Goal: Information Seeking & Learning: Learn about a topic

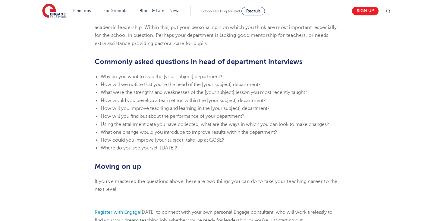
scroll to position [612, 0]
click at [197, 122] on span "Using the attainment data you have collected, what are the ways in which you ca…" at bounding box center [215, 123] width 228 height 5
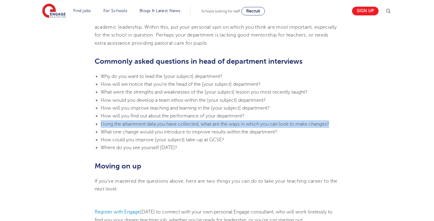
click at [197, 122] on span "Using the attainment data you have collected, what are the ways in which you ca…" at bounding box center [215, 123] width 228 height 5
click at [221, 126] on span "Using the attainment data you have collected, what are the ways in which you ca…" at bounding box center [215, 123] width 228 height 5
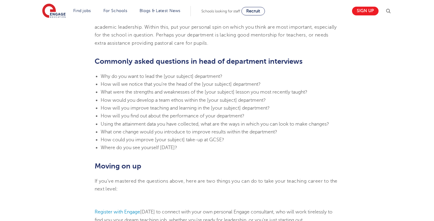
click at [253, 126] on span "Using the attainment data you have collected, what are the ways in which you ca…" at bounding box center [215, 123] width 228 height 5
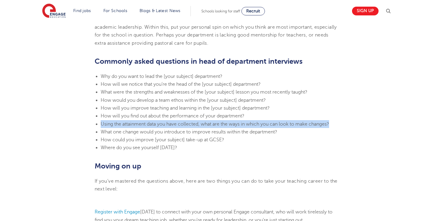
click at [253, 126] on span "Using the attainment data you have collected, what are the ways in which you ca…" at bounding box center [215, 123] width 228 height 5
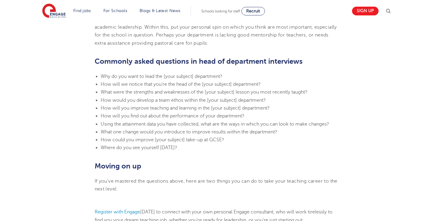
click at [289, 132] on li "What one change would you introduce to improve results within the department?" at bounding box center [220, 132] width 239 height 8
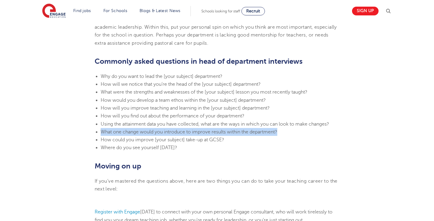
click at [289, 132] on li "What one change would you introduce to improve results within the department?" at bounding box center [220, 132] width 239 height 8
click at [287, 132] on li "What one change would you introduce to improve results within the department?" at bounding box center [220, 132] width 239 height 8
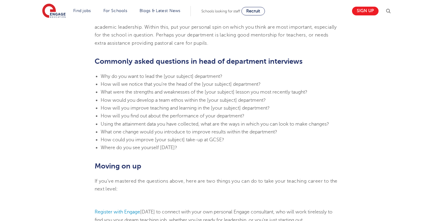
click at [213, 138] on span "How could you improve [your subject] take-up at GCSE?" at bounding box center [163, 139] width 124 height 5
click at [228, 138] on li "How could you improve [your subject] take-up at GCSE?" at bounding box center [220, 140] width 239 height 8
click at [196, 141] on span "How could you improve [your subject] take-up at GCSE?" at bounding box center [163, 139] width 124 height 5
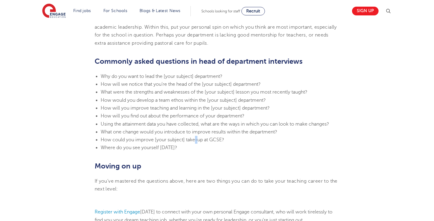
click at [196, 141] on span "How could you improve [your subject] take-up at GCSE?" at bounding box center [163, 139] width 124 height 5
click at [196, 144] on li "Where do you see yourself [DATE]?" at bounding box center [220, 147] width 239 height 8
click at [191, 148] on li "Where do you see yourself [DATE]?" at bounding box center [220, 147] width 239 height 8
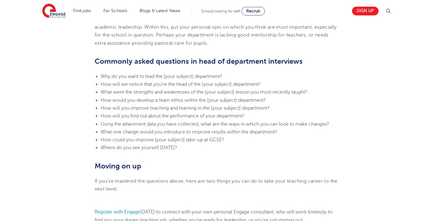
click at [191, 148] on li "Where do you see yourself [DATE]?" at bounding box center [220, 147] width 239 height 8
click at [196, 148] on li "Where do you see yourself [DATE]?" at bounding box center [220, 147] width 239 height 8
click at [168, 73] on li "Why do you want to lead the [your subject] department?" at bounding box center [220, 76] width 239 height 8
click at [168, 75] on span "Why do you want to lead the [your subject] department?" at bounding box center [162, 76] width 122 height 5
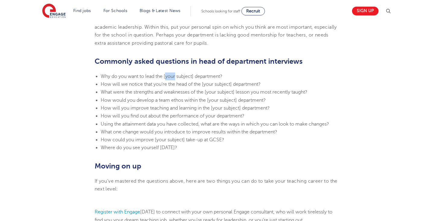
click at [168, 75] on span "Why do you want to lead the [your subject] department?" at bounding box center [162, 76] width 122 height 5
click at [159, 75] on span "Why do you want to lead the [your subject] department?" at bounding box center [162, 76] width 122 height 5
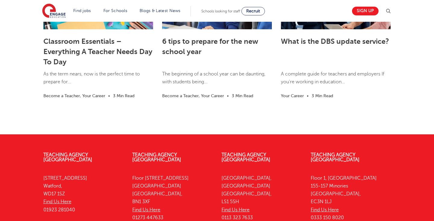
scroll to position [1130, 0]
